Goal: Find specific page/section: Find specific page/section

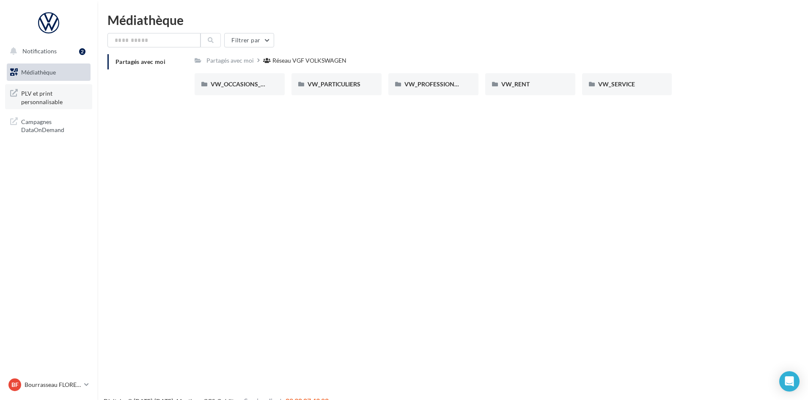
click at [38, 94] on span "PLV et print personnalisable" at bounding box center [54, 97] width 66 height 18
click at [45, 123] on span "Campagnes DataOnDemand" at bounding box center [54, 125] width 66 height 18
click at [42, 50] on span "Notifications" at bounding box center [39, 50] width 34 height 7
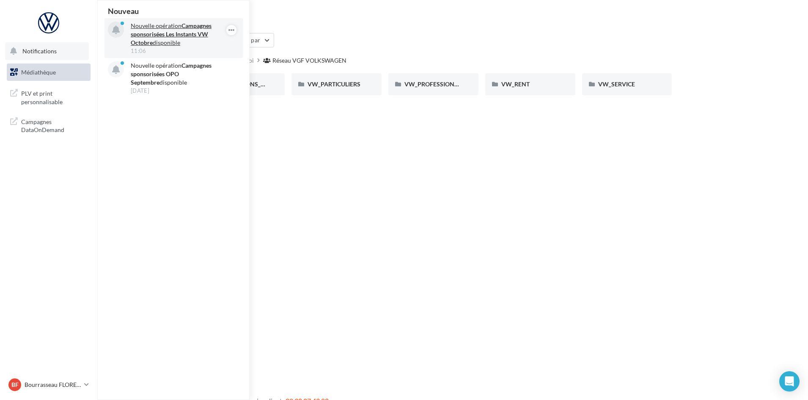
click at [159, 37] on strong "Campagnes sponsorisées Les Instants VW Octobre" at bounding box center [171, 34] width 81 height 24
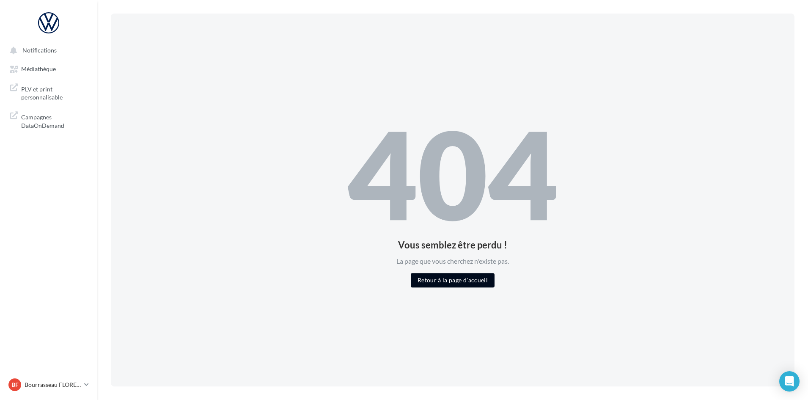
click at [470, 279] on button "Retour à la page d'accueil" at bounding box center [453, 280] width 84 height 14
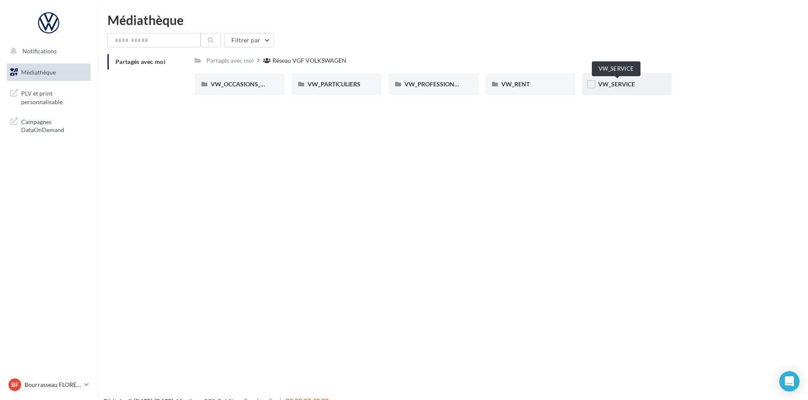
click at [618, 86] on span "VW_SERVICE" at bounding box center [616, 83] width 37 height 7
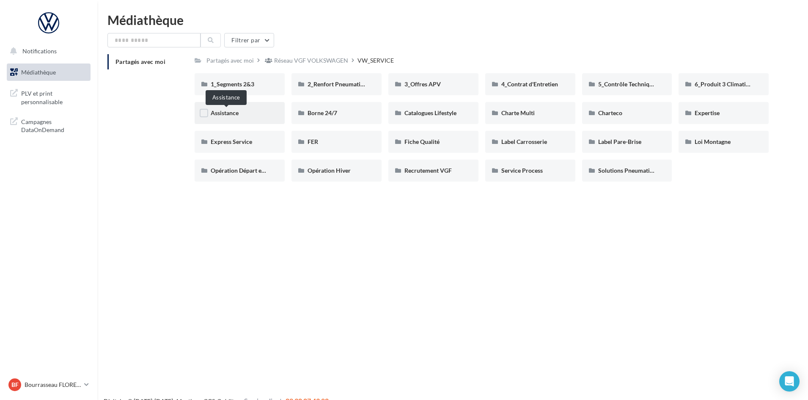
click at [216, 113] on span "Assistance" at bounding box center [225, 112] width 28 height 7
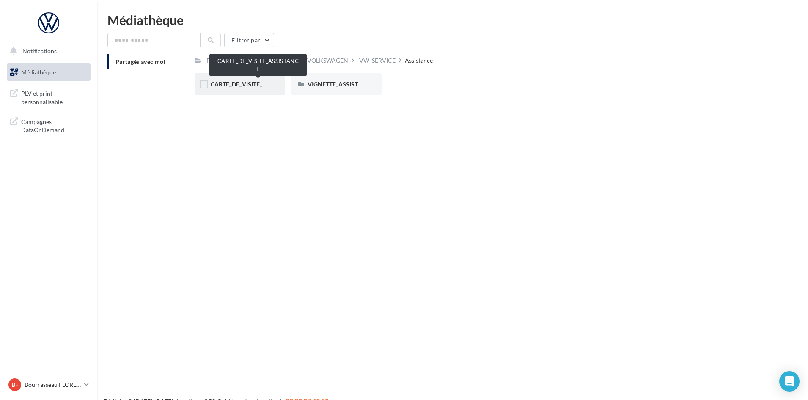
click at [231, 84] on span "CARTE_DE_VISITE_ASSISTANCE" at bounding box center [254, 83] width 87 height 7
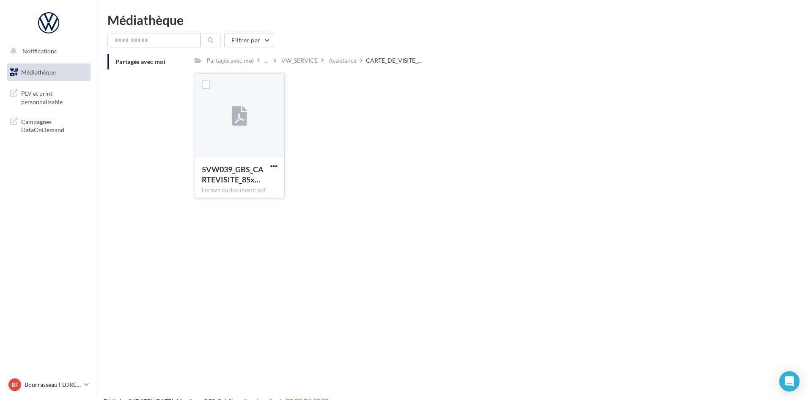
click at [245, 127] on div at bounding box center [239, 116] width 15 height 28
click at [228, 175] on span "5VW039_GBS_CARTEVISITE_85x…" at bounding box center [233, 174] width 62 height 19
click at [32, 97] on span "PLV et print personnalisable" at bounding box center [54, 97] width 66 height 18
click at [238, 121] on icon at bounding box center [239, 116] width 15 height 19
click at [244, 179] on span "5VW039_GBS_CARTEVISITE_85x…" at bounding box center [233, 174] width 62 height 19
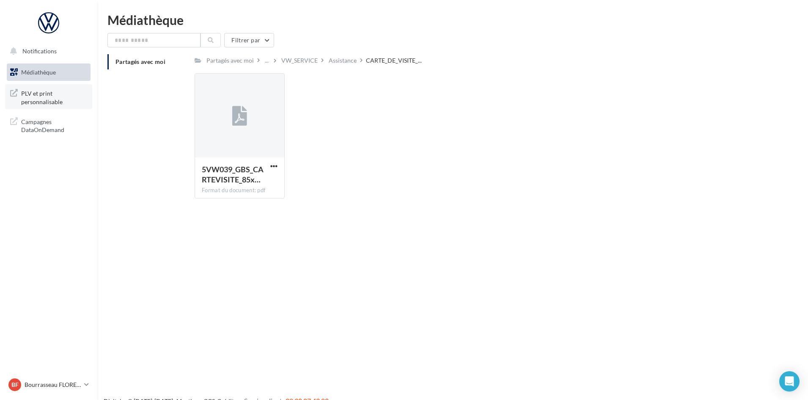
click at [27, 98] on span "PLV et print personnalisable" at bounding box center [54, 97] width 66 height 18
